Goal: Navigation & Orientation: Find specific page/section

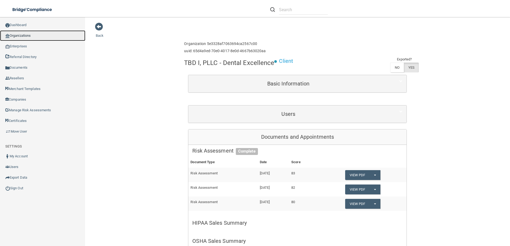
click at [18, 33] on link "Organizations" at bounding box center [42, 35] width 85 height 11
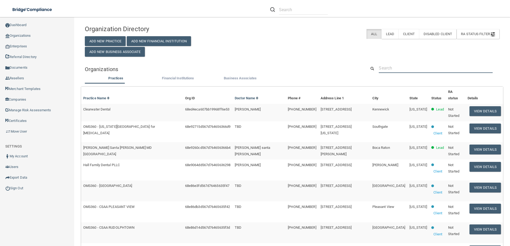
click at [396, 69] on input "text" at bounding box center [436, 68] width 114 height 10
paste input "• [PERSON_NAME] Dental Group, Inc."
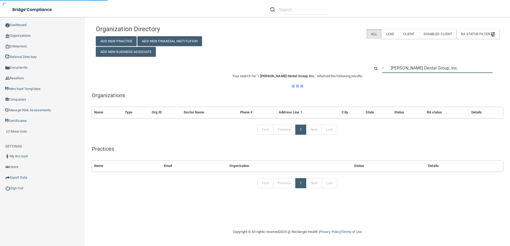
click at [390, 70] on input "• [PERSON_NAME] Dental Group, Inc." at bounding box center [437, 68] width 110 height 10
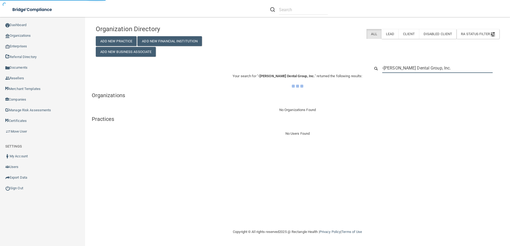
type input "[PERSON_NAME] Dental Group, Inc."
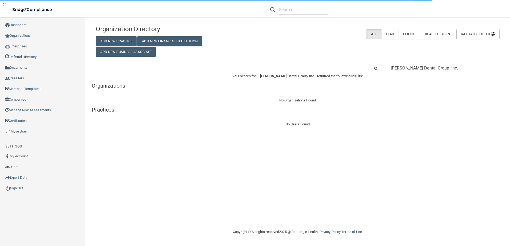
click at [392, 68] on input "• [PERSON_NAME] Dental Group, Inc." at bounding box center [437, 68] width 110 height 10
type input "[PERSON_NAME] Dental Group, In"
drag, startPoint x: 431, startPoint y: 67, endPoint x: 343, endPoint y: 59, distance: 88.6
click at [343, 59] on div "Organization Directory Add New Practice Add New Financial Institution Add New B…" at bounding box center [297, 74] width 403 height 105
type input "s"
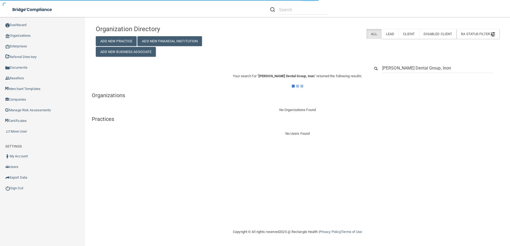
type input "[PERSON_NAME] Dental Group, Inono"
click at [410, 66] on input "[PERSON_NAME] Dental Group, Inono" at bounding box center [437, 68] width 110 height 10
click at [410, 67] on input "[PERSON_NAME] Dental Group, Inono" at bounding box center [437, 68] width 110 height 10
click at [410, 68] on input "[PERSON_NAME] Dental Group, Inono" at bounding box center [437, 68] width 110 height 10
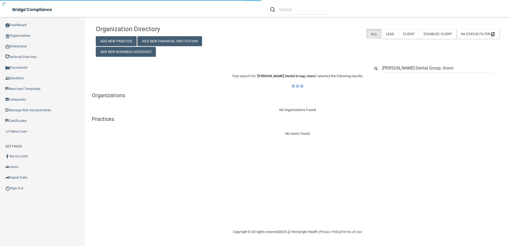
click at [410, 68] on input "[PERSON_NAME] Dental Group, Inono" at bounding box center [437, 68] width 110 height 10
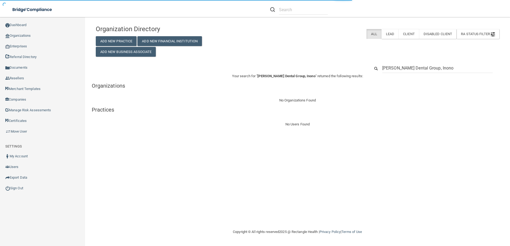
click at [433, 69] on input "[PERSON_NAME] Dental Group, Inono" at bounding box center [437, 68] width 110 height 10
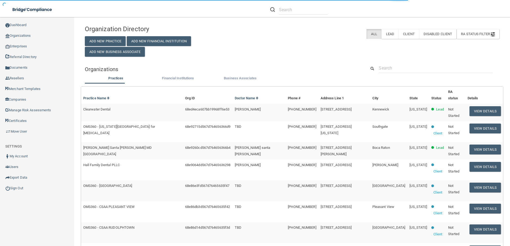
type input "s"
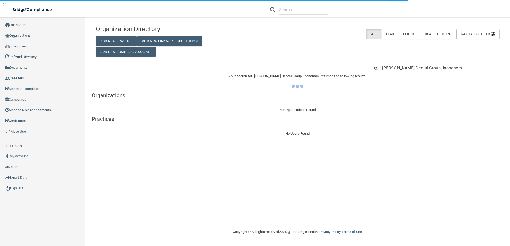
type input "[PERSON_NAME] Dental Group, Inononoma"
click at [432, 69] on input "[PERSON_NAME] Dental Group, Inononoma" at bounding box center [437, 68] width 110 height 10
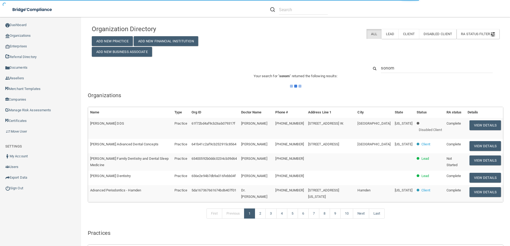
type input "sonoma"
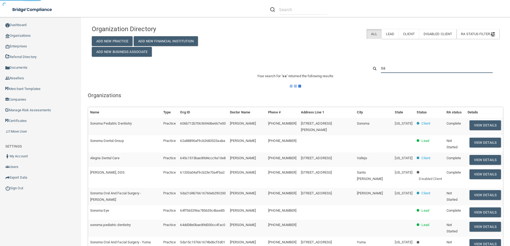
type input "sac"
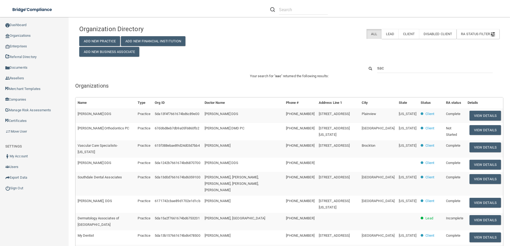
type input "sacr"
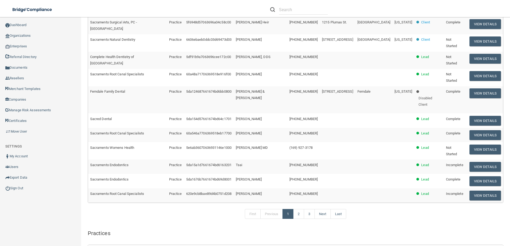
scroll to position [160, 0]
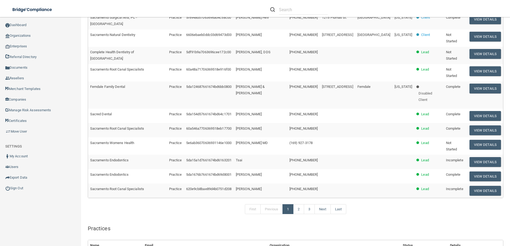
click at [367, 223] on div "First Previous 1 2 3 Next Last" at bounding box center [295, 210] width 423 height 25
click at [301, 215] on link "2" at bounding box center [298, 209] width 11 height 10
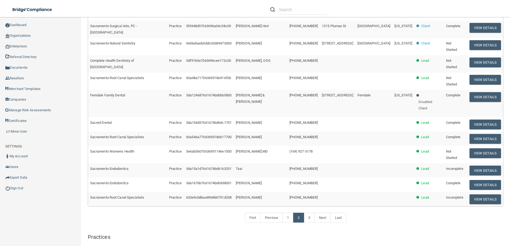
scroll to position [160, 0]
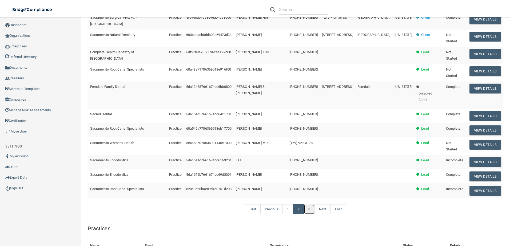
click at [309, 215] on link "3" at bounding box center [309, 209] width 11 height 10
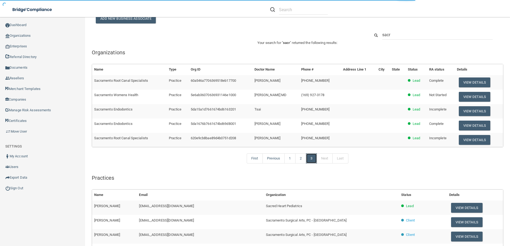
scroll to position [26, 0]
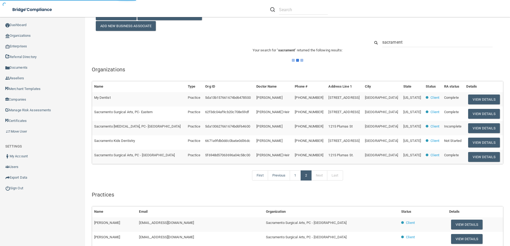
type input "[GEOGRAPHIC_DATA]"
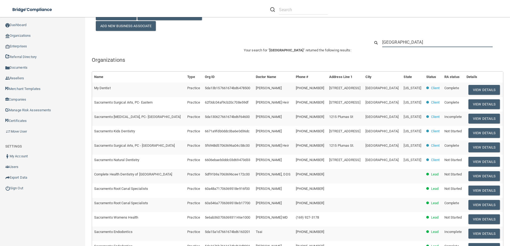
click at [414, 40] on input "[GEOGRAPHIC_DATA]" at bounding box center [437, 42] width 110 height 10
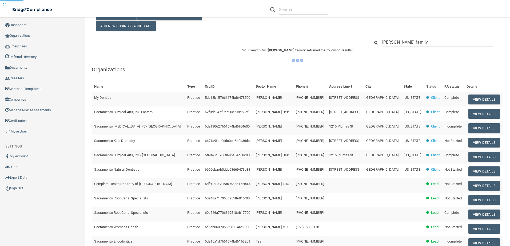
type input "[PERSON_NAME] family"
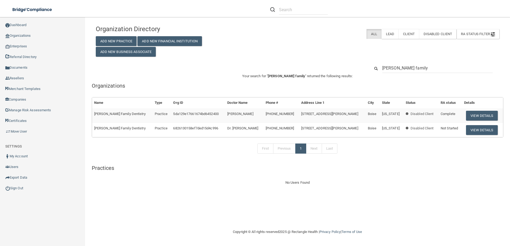
drag, startPoint x: 414, startPoint y: 206, endPoint x: 391, endPoint y: 172, distance: 41.6
click at [414, 206] on div "Organization Directory Add New Practice Add New Financial Institution Add New B…" at bounding box center [297, 122] width 403 height 201
click at [414, 69] on input "[PERSON_NAME] family" at bounding box center [437, 68] width 110 height 10
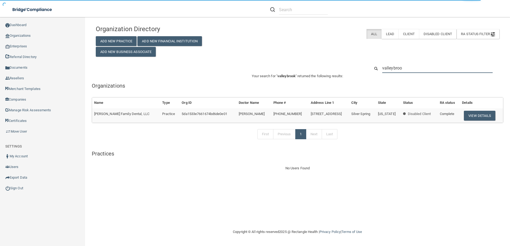
type input "valleybro"
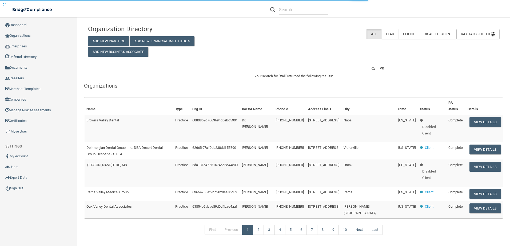
type input "vall"
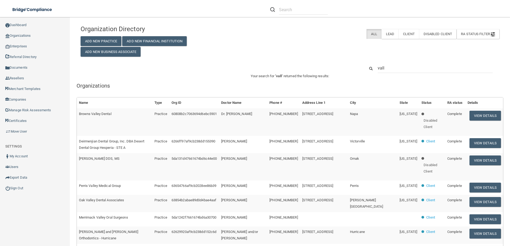
drag, startPoint x: 425, startPoint y: 17, endPoint x: 405, endPoint y: 14, distance: 20.0
click at [425, 17] on div at bounding box center [361, 9] width 198 height 19
click at [388, 73] on input "vall" at bounding box center [435, 68] width 115 height 10
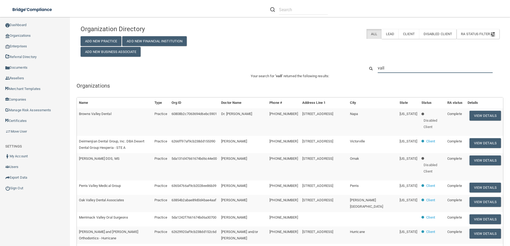
type input "f"
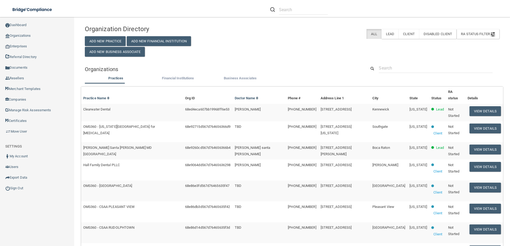
click at [380, 54] on div "Organization Directory Add New Practice Add New Financial Institution Add New B…" at bounding box center [292, 39] width 422 height 34
